Goal: Task Accomplishment & Management: Manage account settings

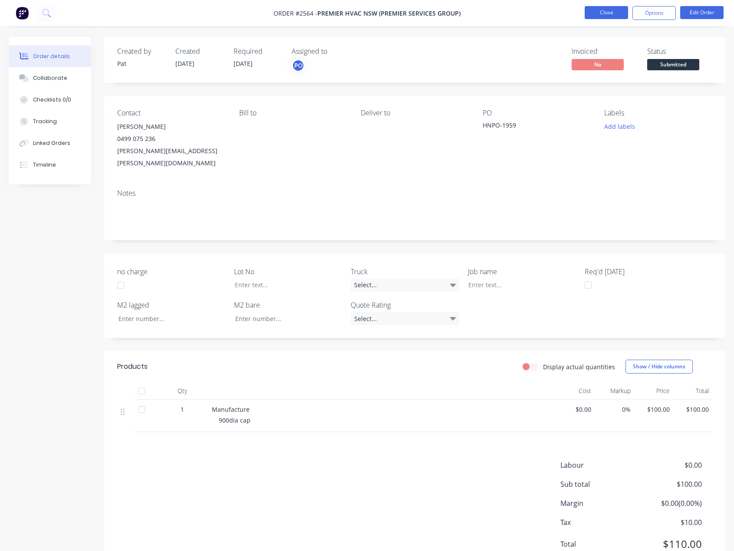
click at [590, 10] on button "Close" at bounding box center [606, 12] width 43 height 13
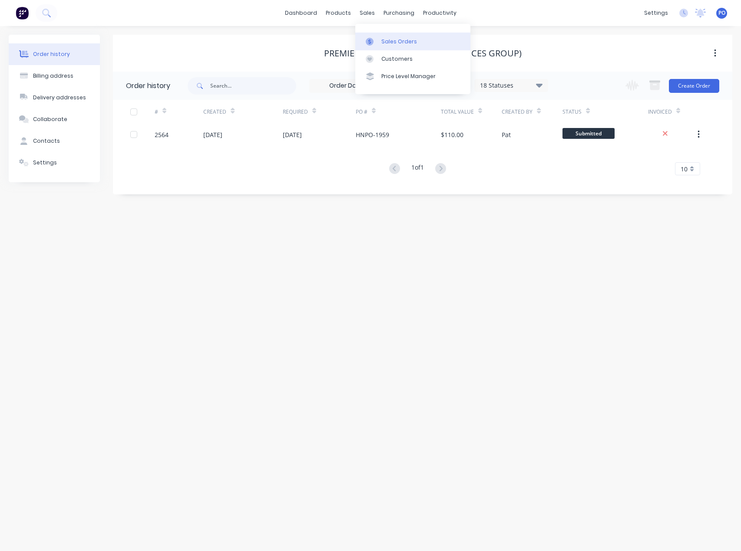
click at [383, 38] on div "Sales Orders" at bounding box center [399, 42] width 36 height 8
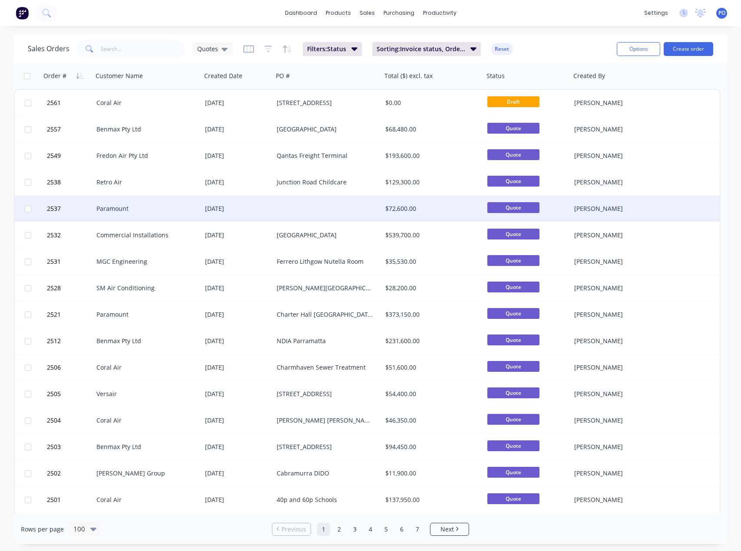
click at [215, 205] on div "[DATE]" at bounding box center [237, 209] width 65 height 9
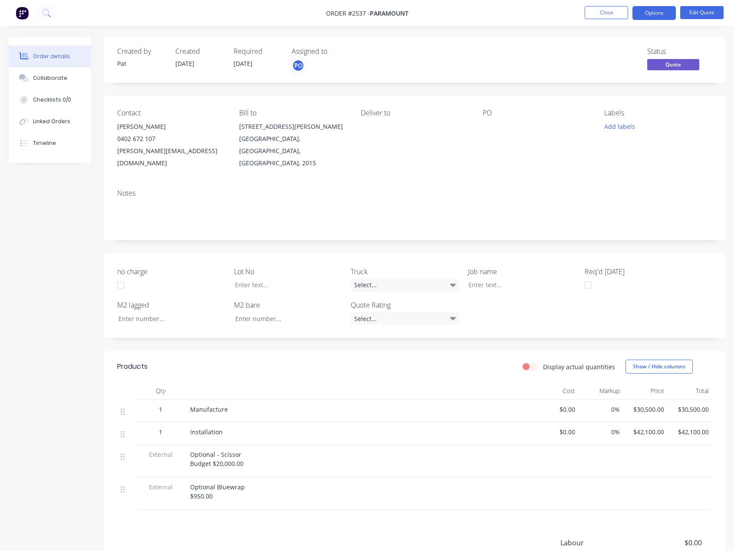
click at [496, 133] on div "PO" at bounding box center [537, 139] width 108 height 60
click at [695, 16] on button "Edit Quote" at bounding box center [701, 12] width 43 height 13
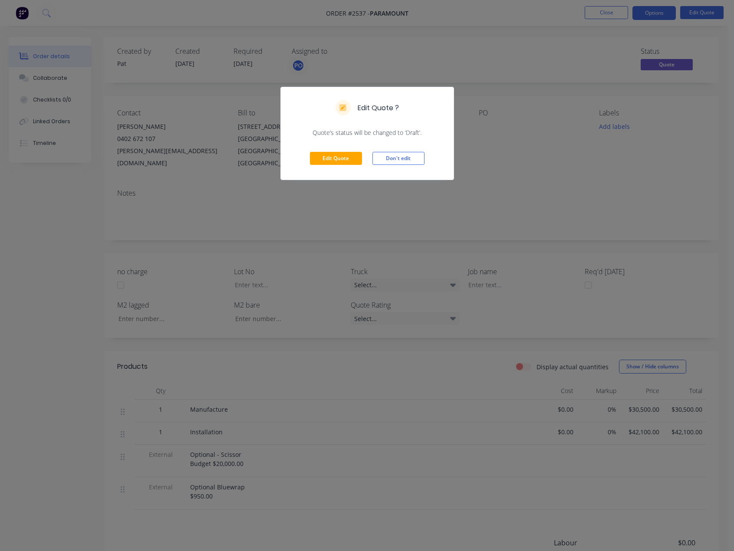
click at [332, 166] on div "Edit Quote Don't edit" at bounding box center [367, 158] width 173 height 43
click at [357, 157] on button "Edit Quote" at bounding box center [336, 158] width 52 height 13
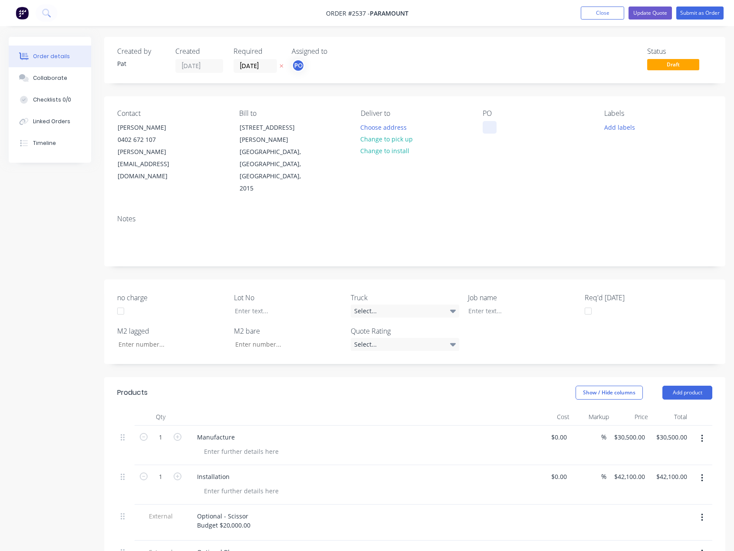
click at [492, 124] on div at bounding box center [490, 127] width 14 height 13
click at [485, 215] on div "Notes" at bounding box center [414, 219] width 595 height 8
click at [652, 14] on button "Update Quote" at bounding box center [650, 13] width 43 height 13
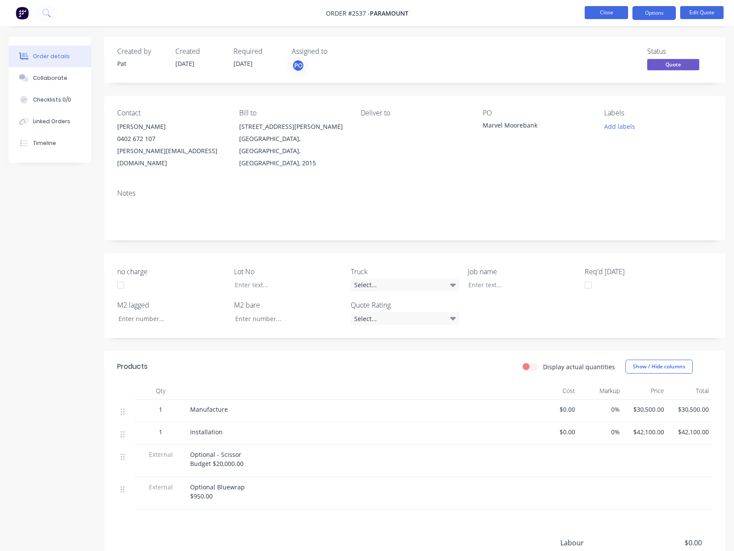
click at [618, 17] on button "Close" at bounding box center [606, 12] width 43 height 13
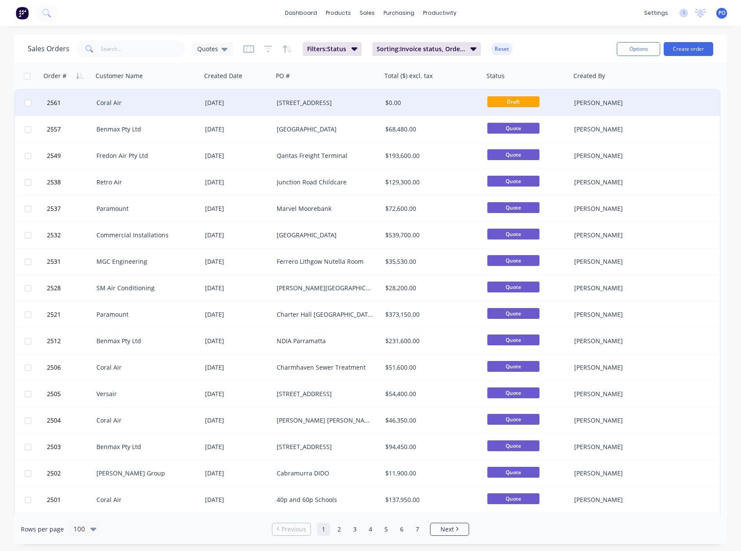
click at [218, 108] on div "[DATE]" at bounding box center [237, 103] width 72 height 26
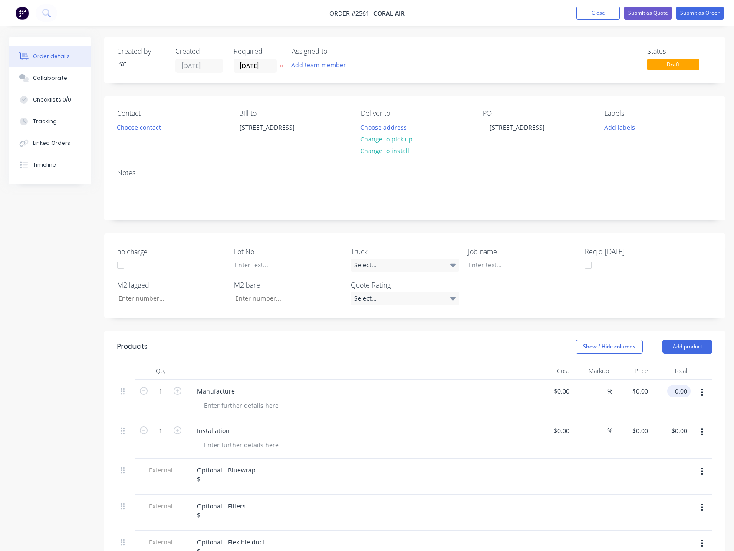
click at [677, 395] on input "0.00" at bounding box center [681, 391] width 20 height 13
type input "30450"
type input "$30,450.00"
type input "0.00"
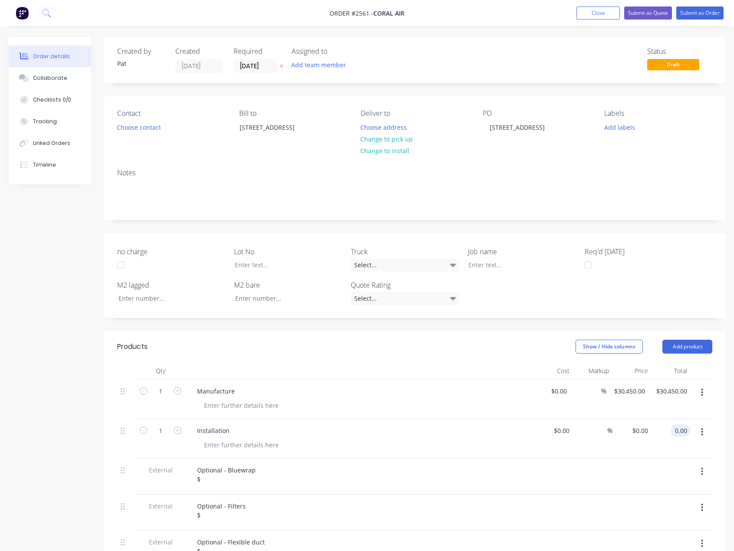
click at [685, 425] on input "0.00" at bounding box center [682, 431] width 17 height 13
type input "30450.00"
type input "$0.00"
click at [676, 392] on input "30450.00" at bounding box center [673, 391] width 35 height 13
click at [671, 396] on input "30450.00" at bounding box center [673, 391] width 35 height 13
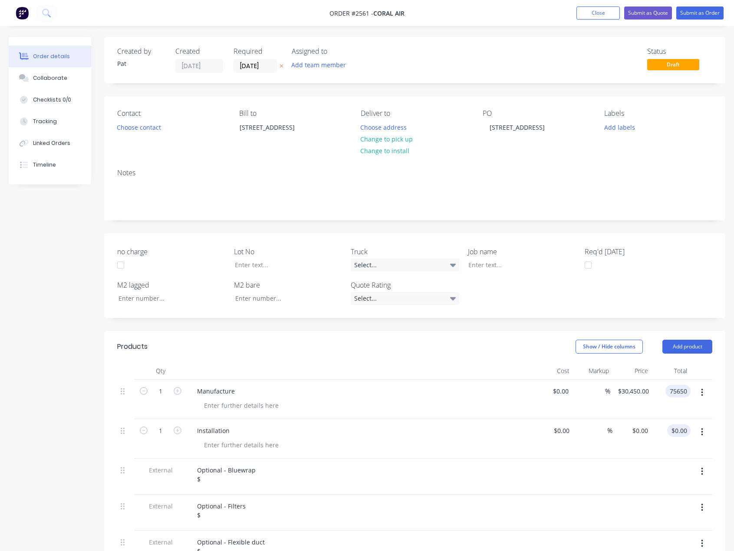
type input "75650"
type input "$75,650.00"
click at [686, 426] on input "0.00" at bounding box center [681, 431] width 20 height 13
click at [685, 428] on input "0.00" at bounding box center [681, 431] width 20 height 13
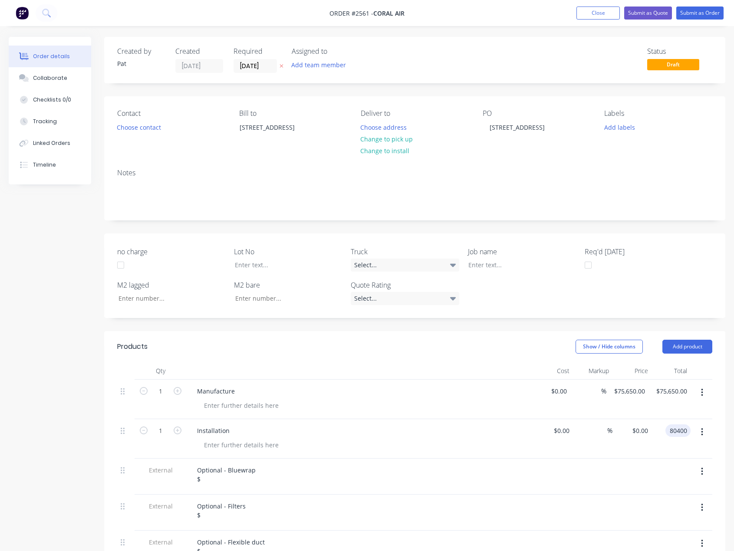
type input "80400"
type input "$80,400.00"
click at [229, 487] on div "Optional - Bluewrap $" at bounding box center [360, 477] width 347 height 36
click at [233, 483] on div "Optional - Bluewrap $" at bounding box center [226, 475] width 73 height 22
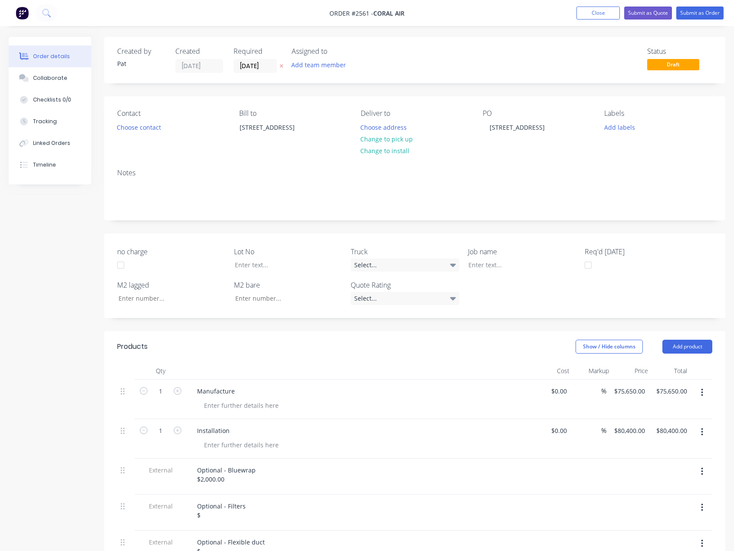
click at [229, 523] on div "Optional - Filters $" at bounding box center [360, 513] width 347 height 36
click at [236, 513] on div "Optional - Filters $" at bounding box center [221, 511] width 63 height 22
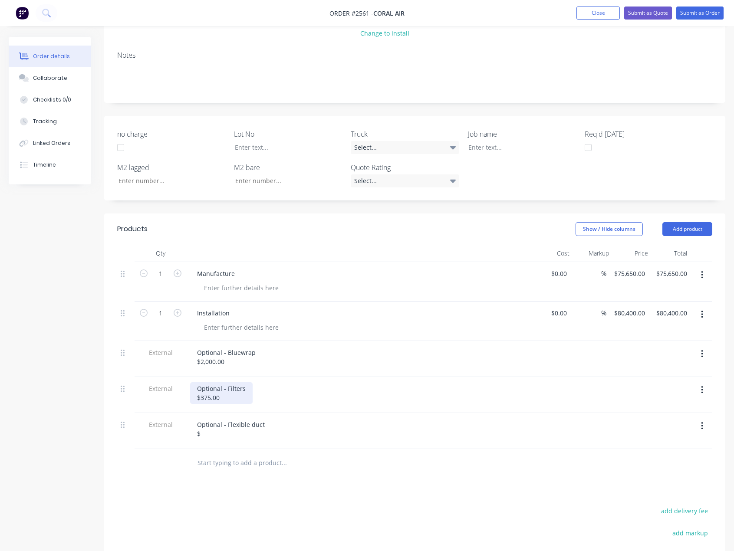
scroll to position [130, 0]
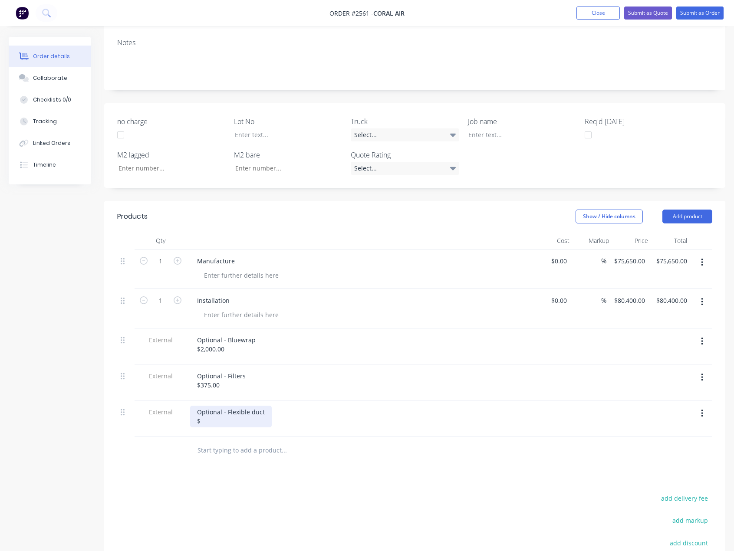
click at [223, 427] on div "Optional - Flexible duct $" at bounding box center [231, 417] width 82 height 22
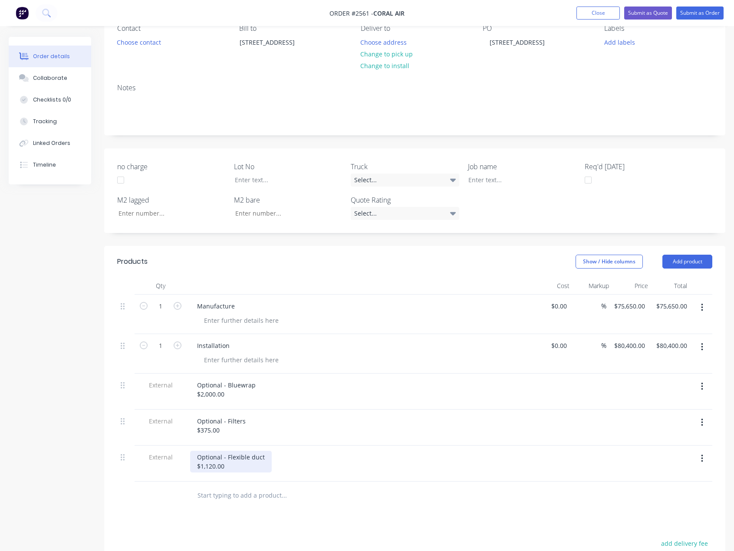
scroll to position [0, 0]
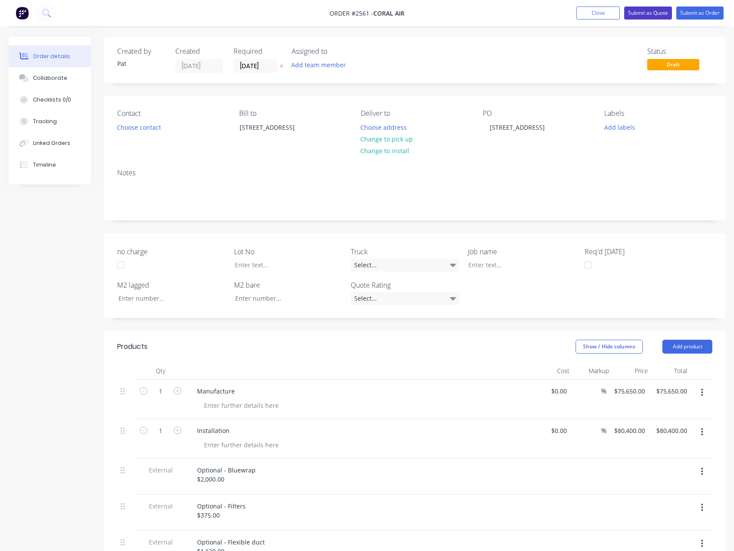
click at [642, 17] on button "Submit as Quote" at bounding box center [648, 13] width 48 height 13
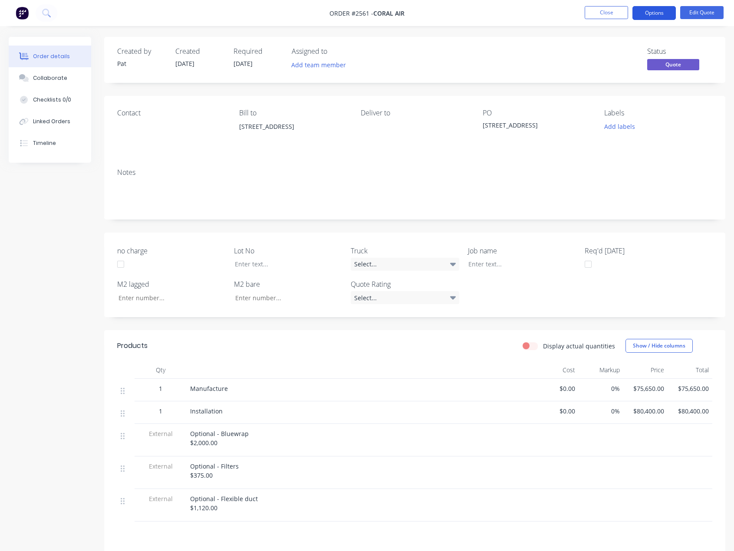
click at [645, 16] on button "Options" at bounding box center [654, 13] width 43 height 14
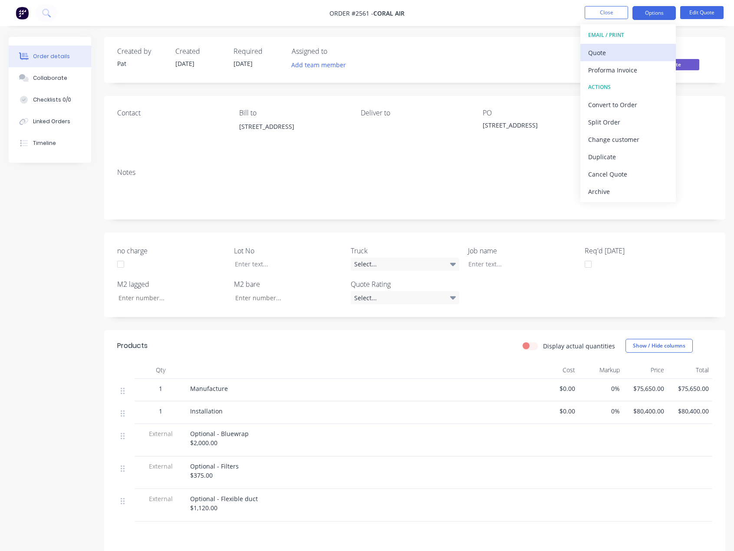
click at [630, 45] on button "Quote" at bounding box center [629, 52] width 96 height 17
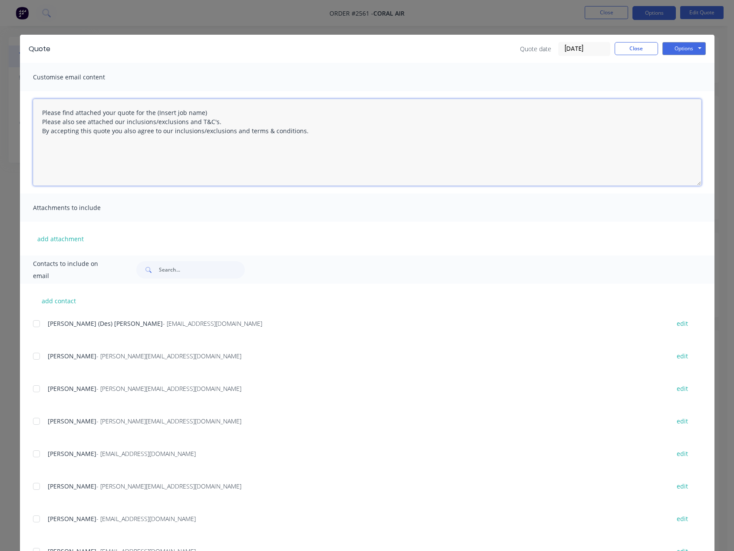
drag, startPoint x: 208, startPoint y: 111, endPoint x: 150, endPoint y: 107, distance: 58.8
click at [150, 107] on textarea "Please find attached your quote for the (Insert job name) Please also see attac…" at bounding box center [367, 142] width 669 height 87
type textarea "Please find attached your quote for the [STREET_ADDRESS] project. Please also s…"
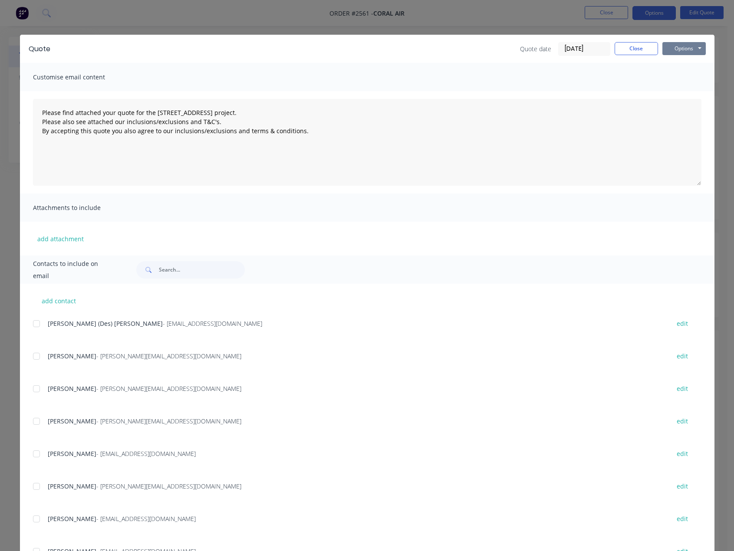
click at [675, 51] on button "Options" at bounding box center [684, 48] width 43 height 13
click at [362, 46] on div "Quote date [DATE] Close Options Preview Print Email" at bounding box center [382, 49] width 647 height 14
click at [75, 244] on button "add attachment" at bounding box center [60, 238] width 55 height 13
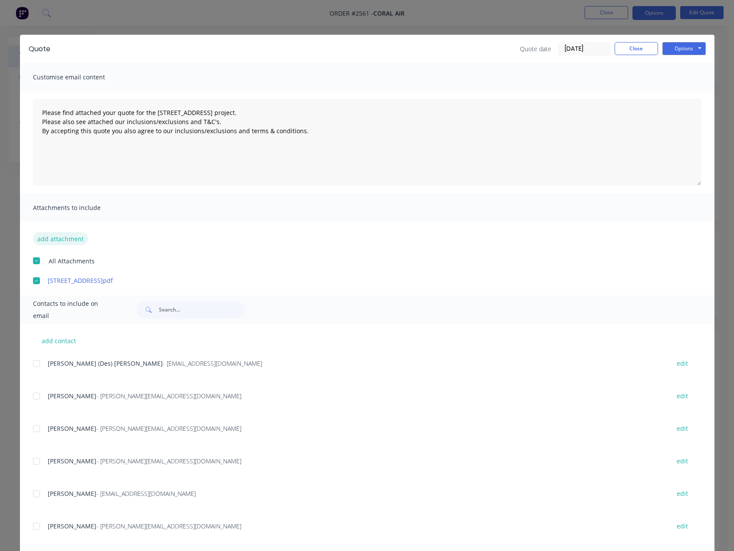
click at [69, 241] on button "add attachment" at bounding box center [60, 238] width 55 height 13
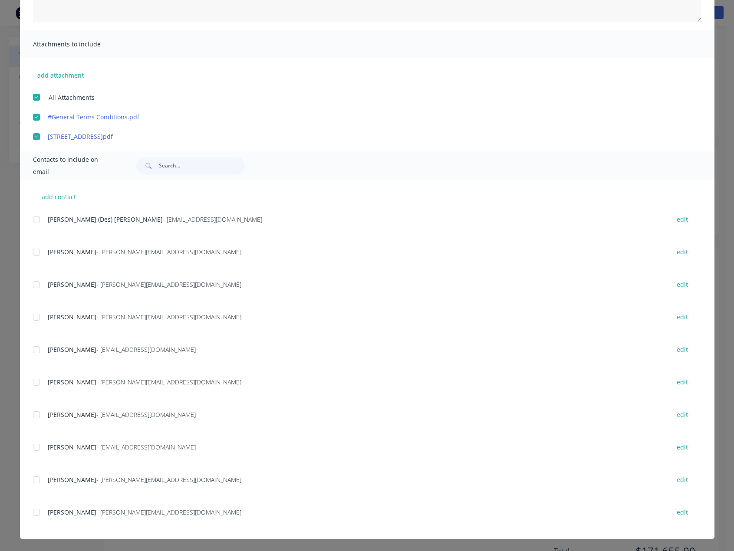
scroll to position [87, 0]
drag, startPoint x: 34, startPoint y: 381, endPoint x: 35, endPoint y: 408, distance: 27.0
click at [34, 381] on div at bounding box center [36, 382] width 17 height 17
click at [35, 414] on div at bounding box center [36, 414] width 17 height 17
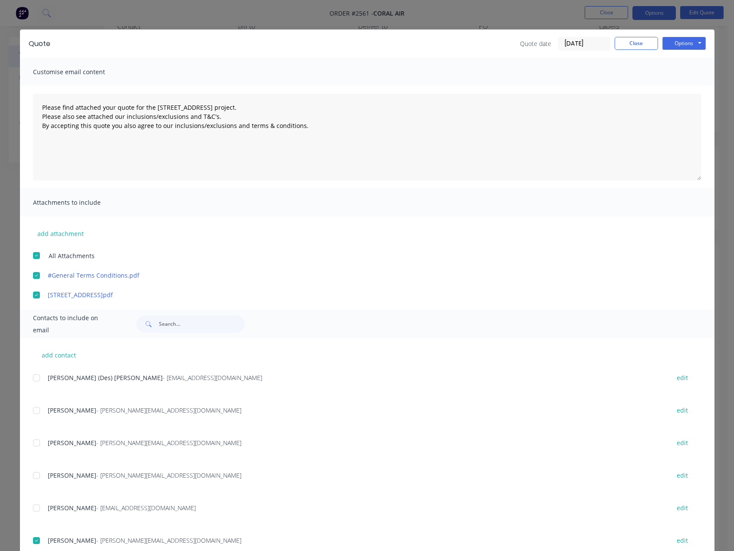
scroll to position [0, 0]
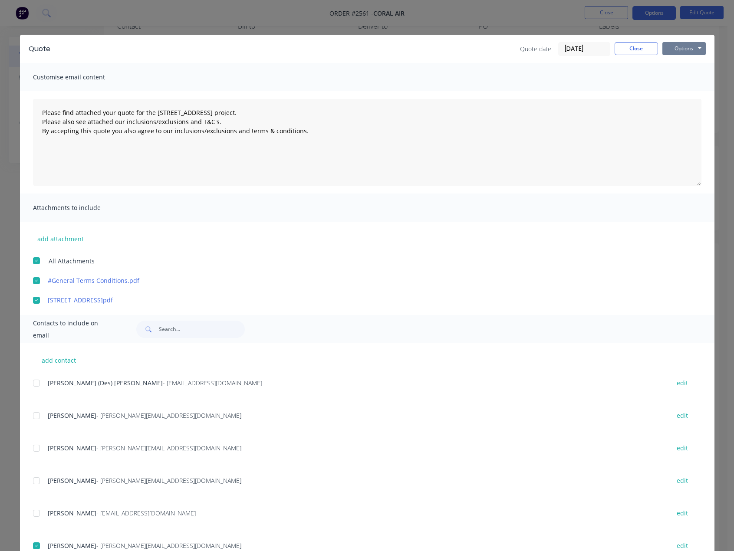
click at [693, 50] on button "Options" at bounding box center [684, 48] width 43 height 13
click at [684, 90] on button "Email" at bounding box center [691, 93] width 56 height 14
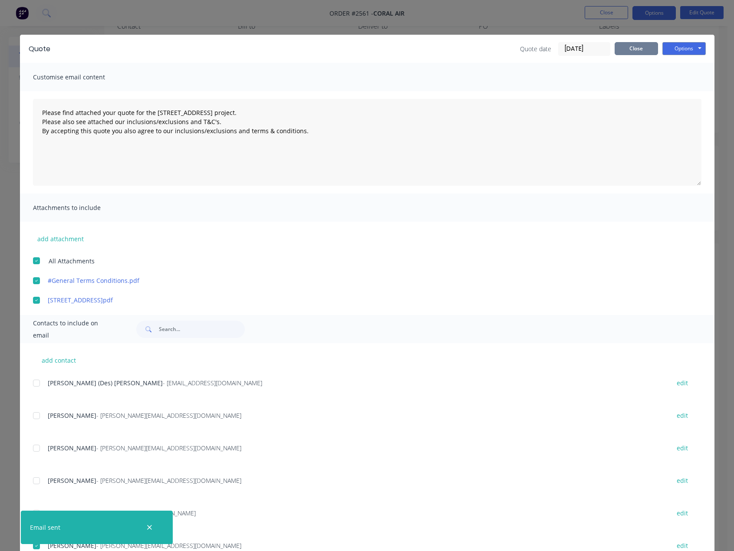
click at [621, 45] on button "Close" at bounding box center [636, 48] width 43 height 13
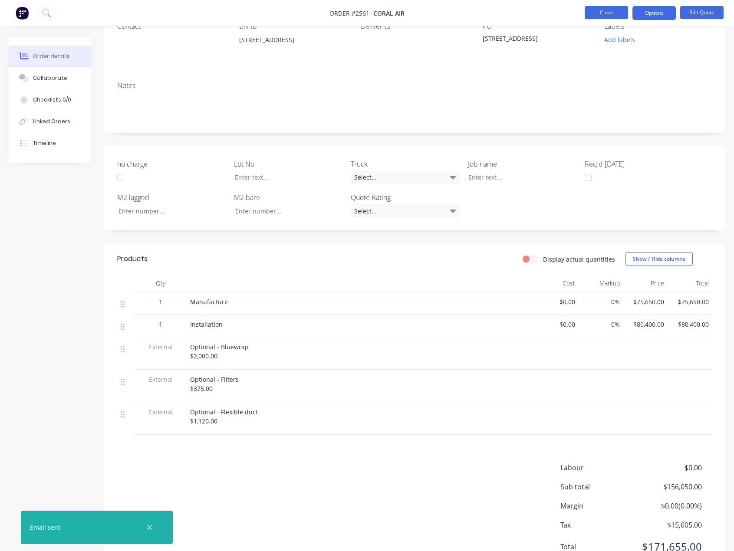
click at [618, 14] on button "Close" at bounding box center [606, 12] width 43 height 13
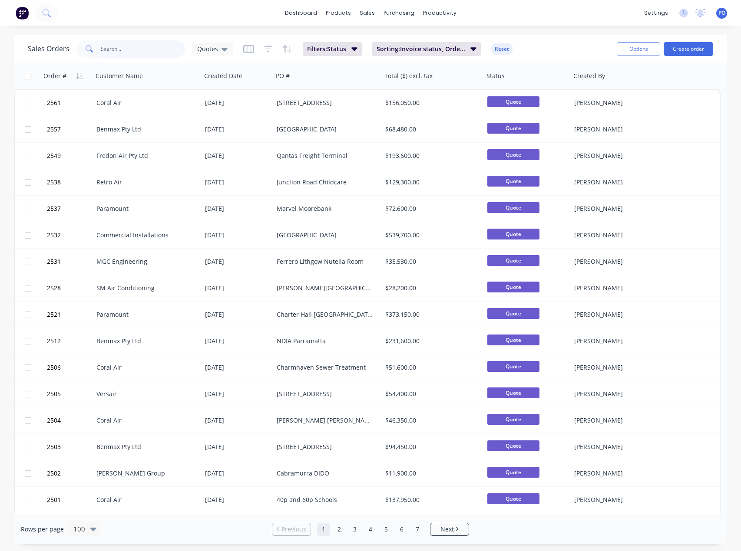
click at [128, 44] on input "text" at bounding box center [143, 48] width 85 height 17
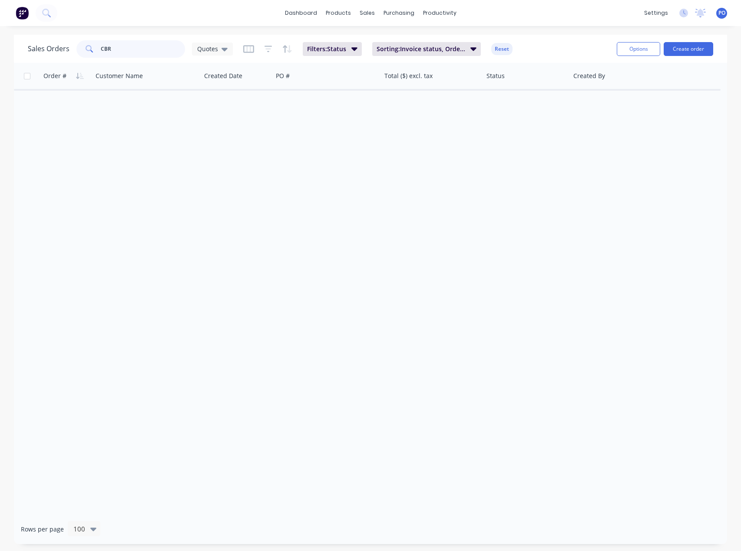
click at [128, 44] on input "CBR" at bounding box center [143, 48] width 85 height 17
type input "CB"
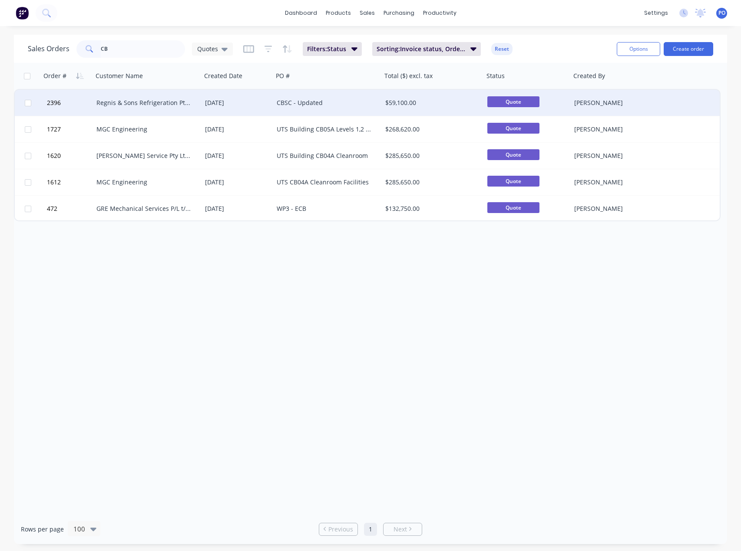
click at [191, 106] on div "Regnis & Sons Refrigeration Pty Ltd" at bounding box center [144, 103] width 96 height 9
